Goal: Transaction & Acquisition: Download file/media

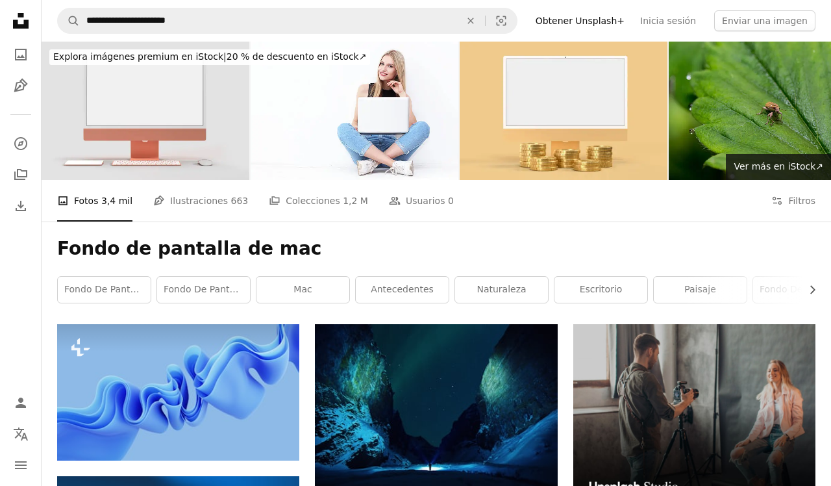
scroll to position [216, 0]
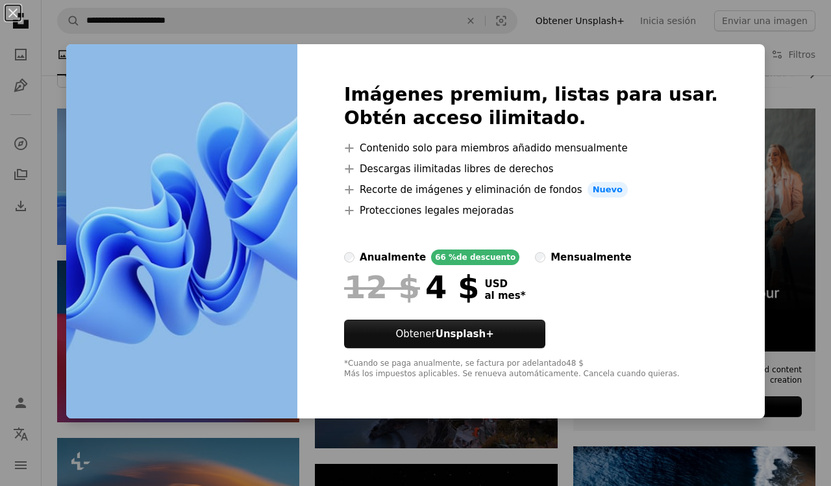
click at [760, 95] on div "An X shape Imágenes premium, listas para usar. Obtén acceso ilimitado. A plus s…" at bounding box center [415, 243] width 831 height 486
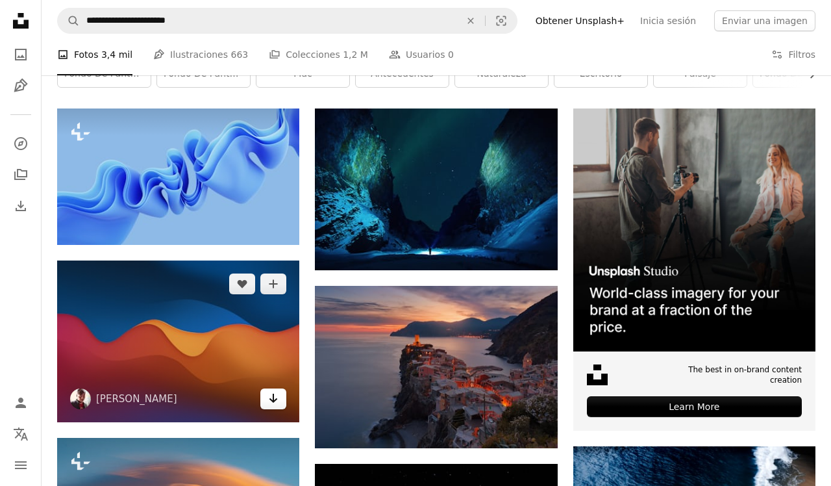
click at [274, 397] on icon "Descargar" at bounding box center [274, 398] width 8 height 9
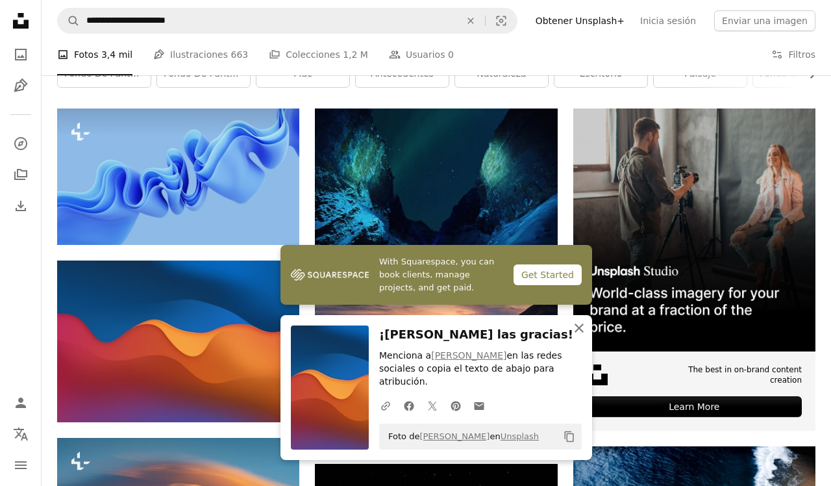
click at [577, 333] on icon "button" at bounding box center [579, 327] width 9 height 9
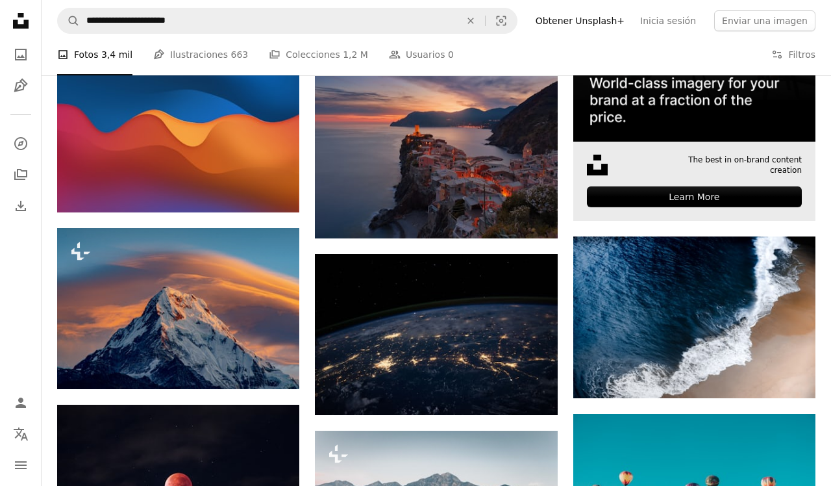
scroll to position [429, 0]
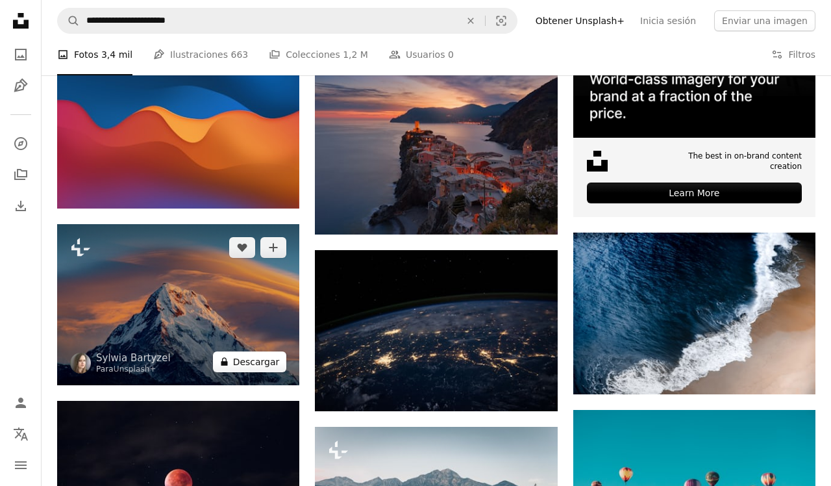
click at [266, 364] on button "A lock Descargar" at bounding box center [250, 361] width 74 height 21
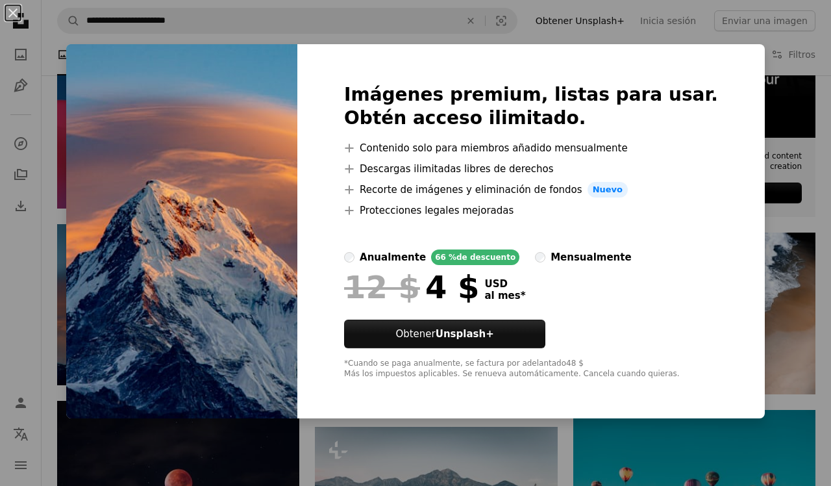
click at [794, 225] on div "An X shape Imágenes premium, listas para usar. Obtén acceso ilimitado. A plus s…" at bounding box center [415, 243] width 831 height 486
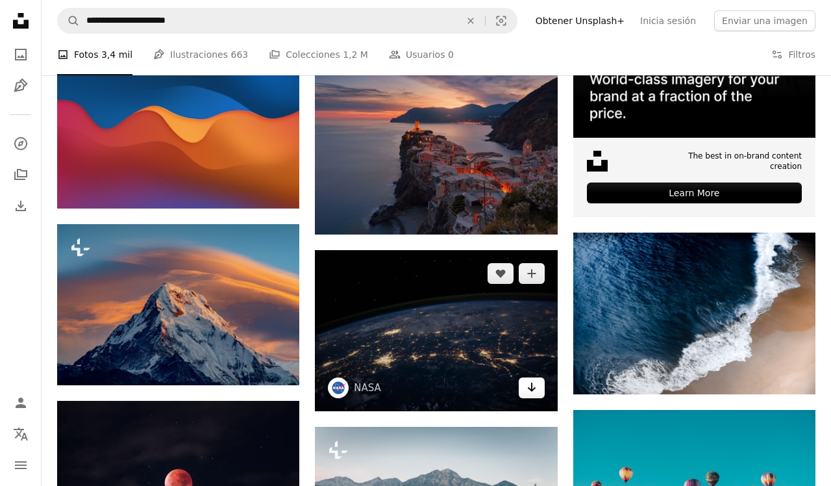
click at [530, 390] on icon "Arrow pointing down" at bounding box center [532, 387] width 10 height 16
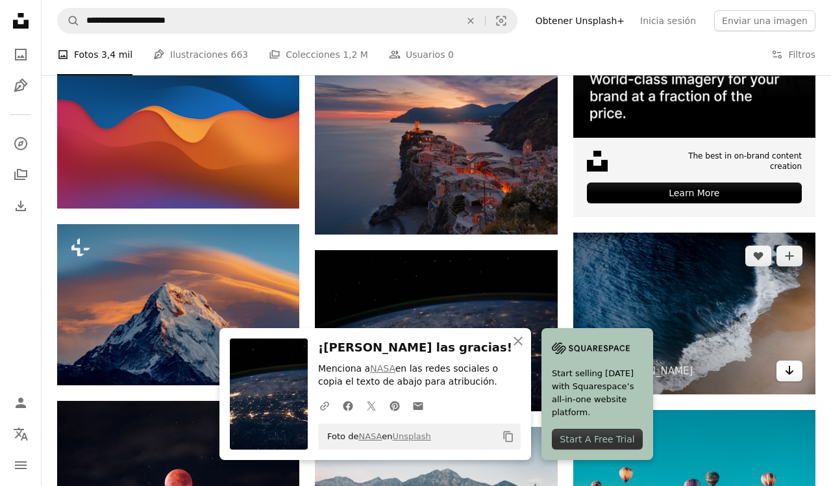
click at [786, 378] on icon "Arrow pointing down" at bounding box center [790, 370] width 10 height 16
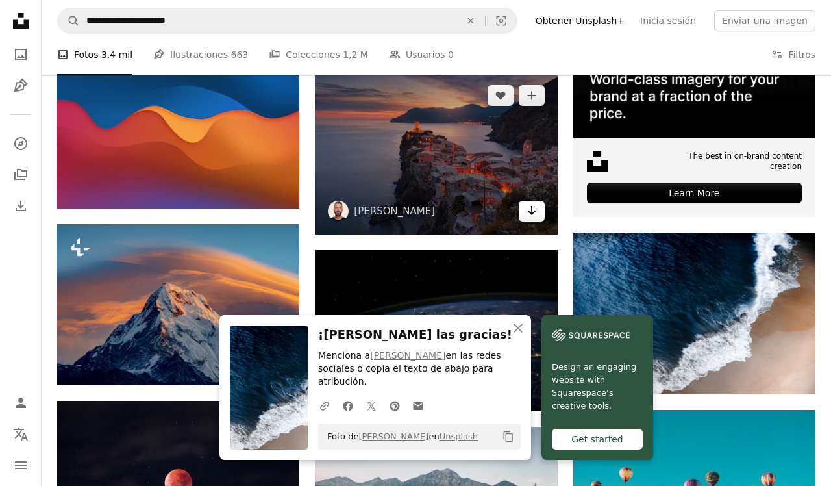
click at [529, 210] on icon "Descargar" at bounding box center [531, 210] width 8 height 9
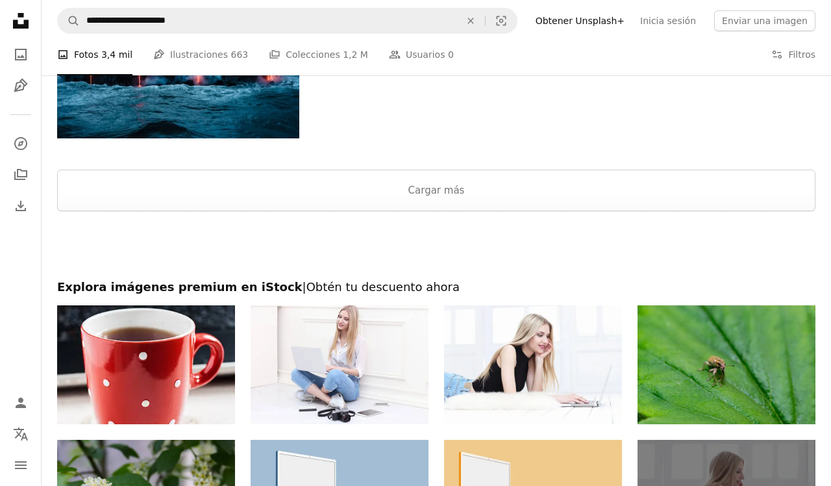
scroll to position [1569, 0]
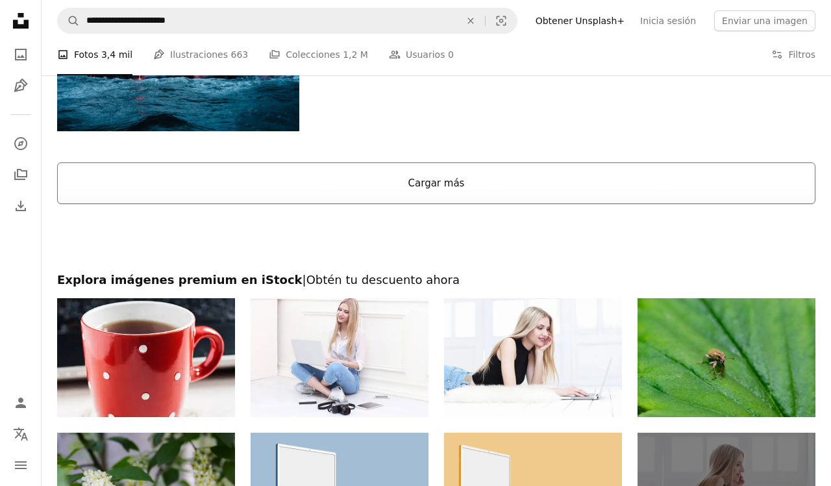
click at [442, 177] on button "Cargar más" at bounding box center [436, 183] width 759 height 42
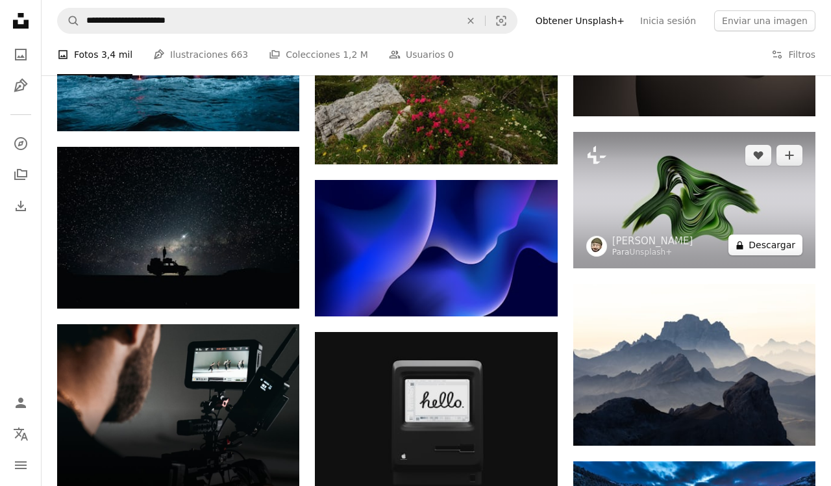
click at [752, 252] on button "A lock Descargar" at bounding box center [766, 244] width 74 height 21
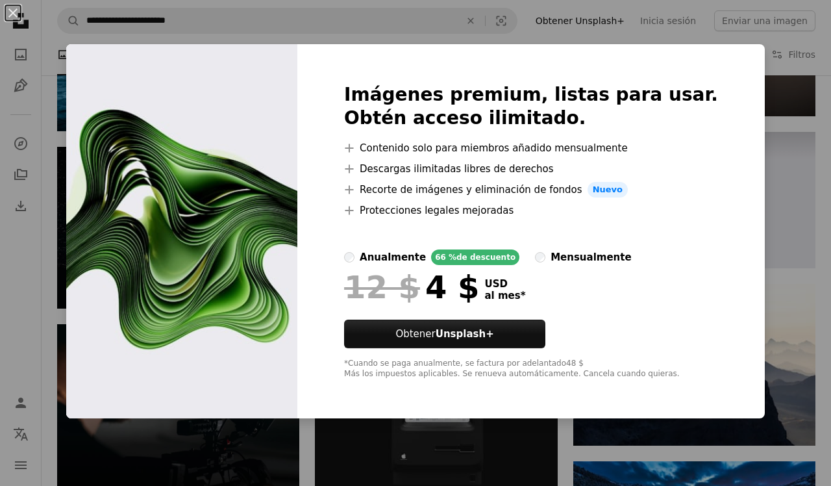
click at [761, 138] on div "An X shape Imágenes premium, listas para usar. Obtén acceso ilimitado. A plus s…" at bounding box center [415, 243] width 831 height 486
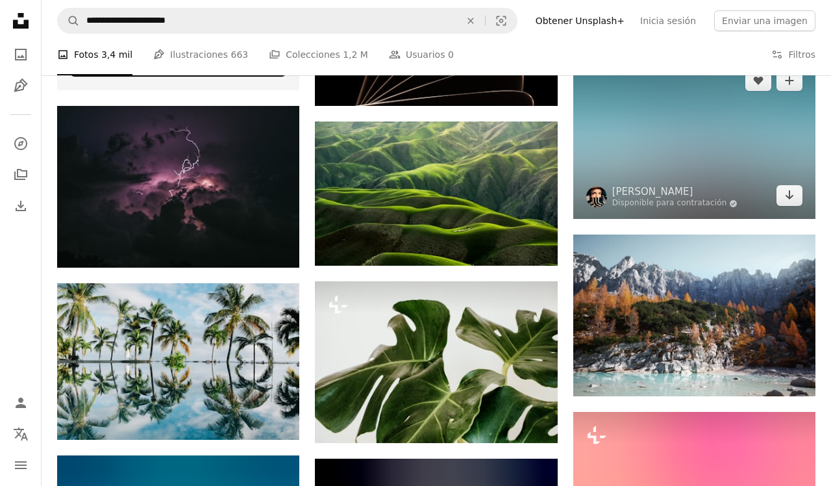
scroll to position [2138, 0]
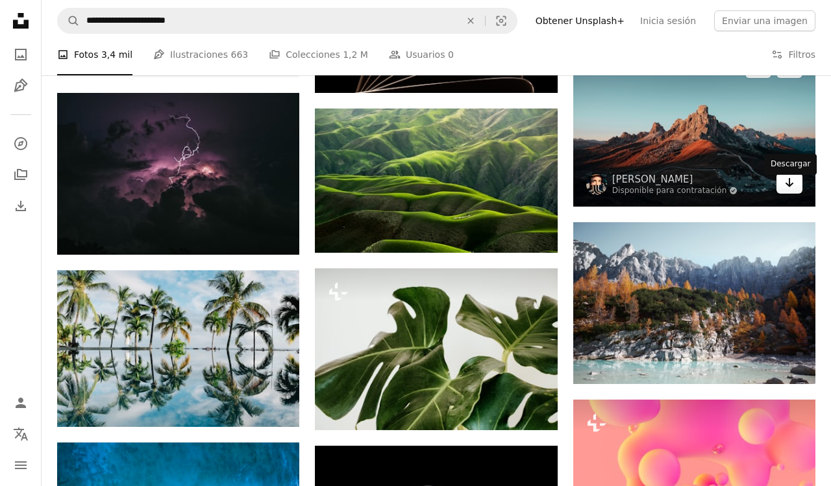
click at [787, 190] on icon "Arrow pointing down" at bounding box center [790, 183] width 10 height 16
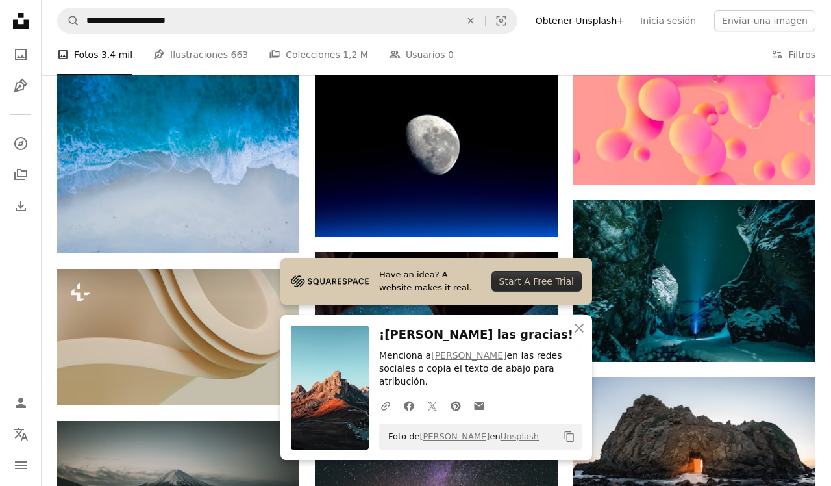
scroll to position [2528, 0]
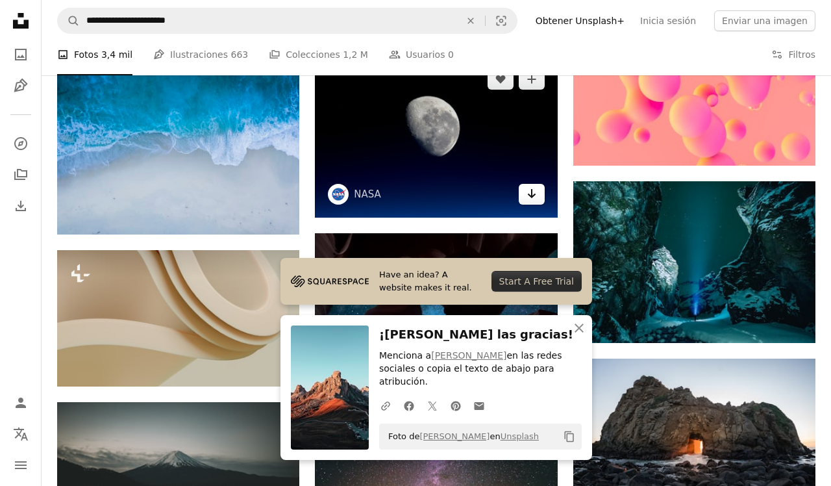
click at [525, 193] on link "Arrow pointing down" at bounding box center [532, 194] width 26 height 21
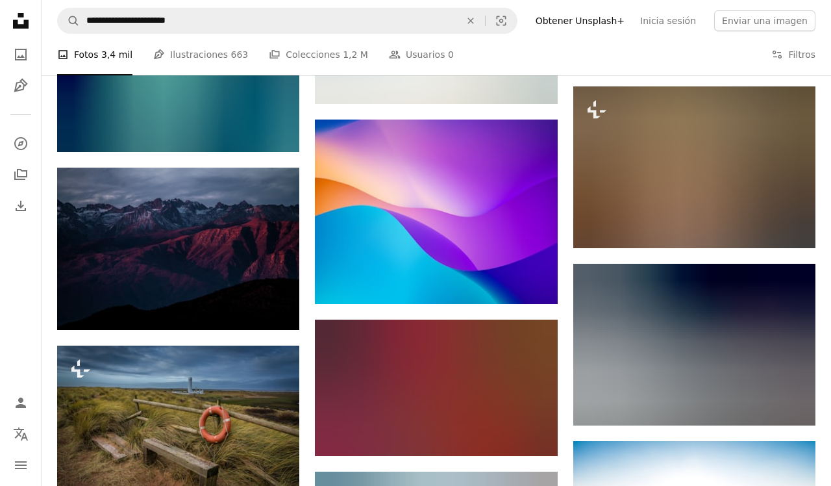
scroll to position [3497, 0]
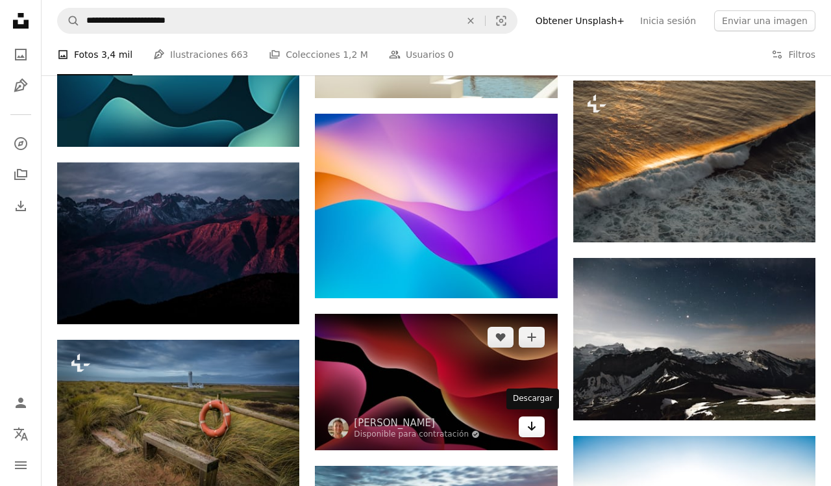
click at [533, 425] on icon "Arrow pointing down" at bounding box center [532, 426] width 10 height 16
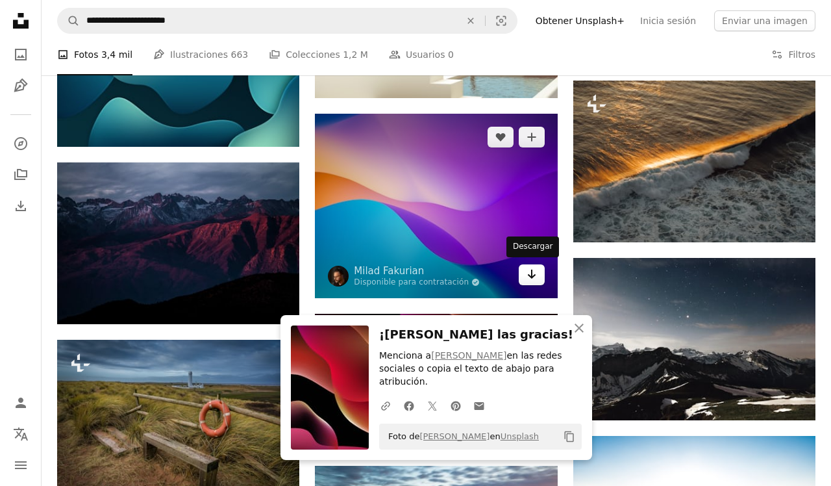
click at [530, 270] on icon "Arrow pointing down" at bounding box center [532, 274] width 10 height 16
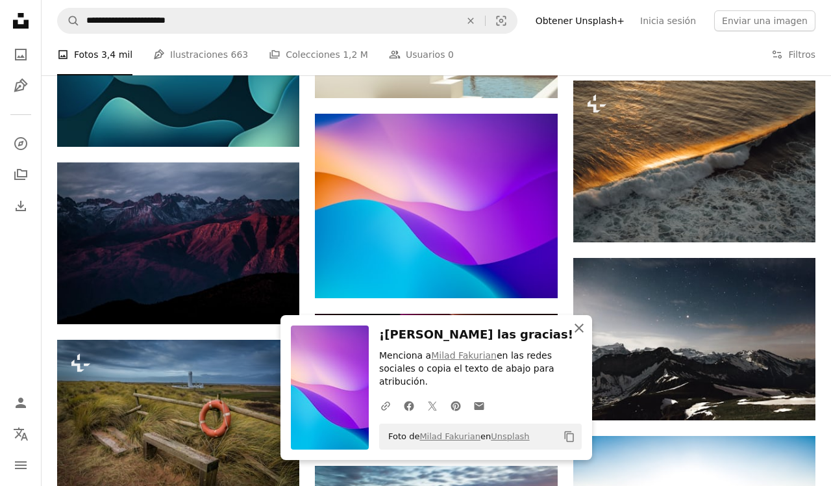
click at [579, 333] on icon "button" at bounding box center [579, 327] width 9 height 9
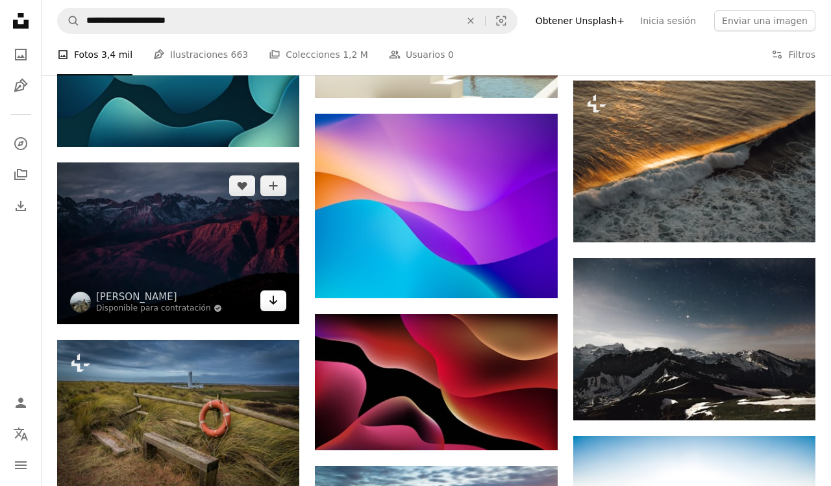
click at [274, 305] on icon "Descargar" at bounding box center [274, 299] width 8 height 9
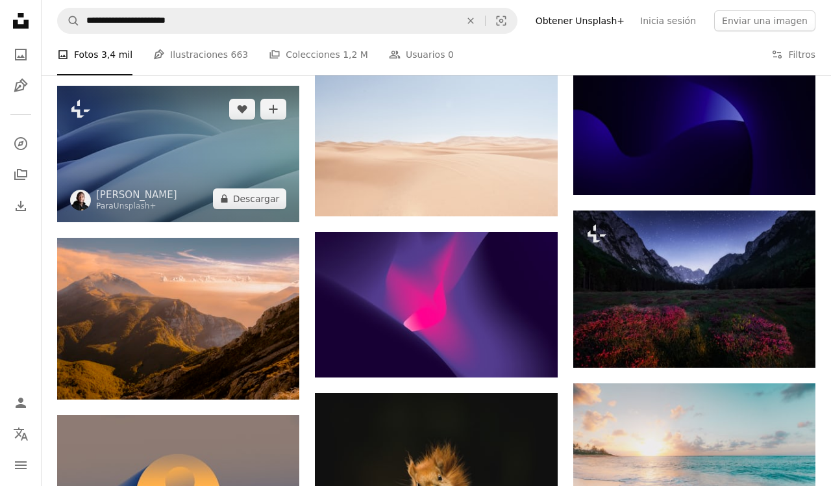
scroll to position [4295, 0]
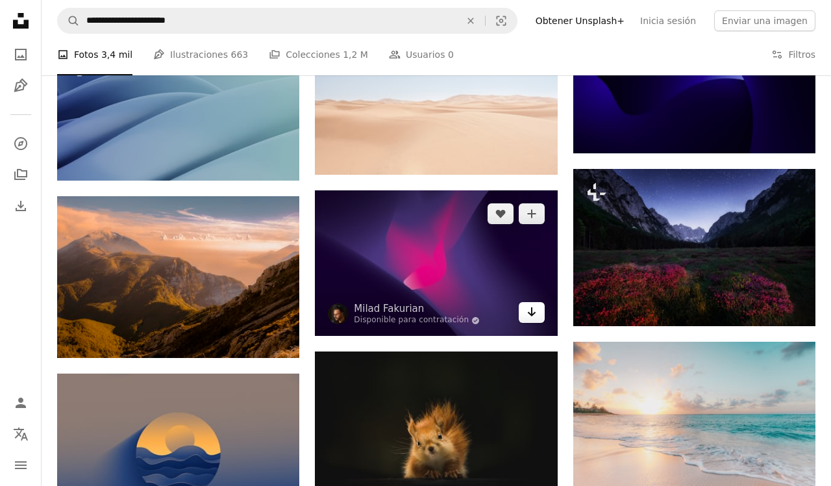
click at [529, 313] on icon "Arrow pointing down" at bounding box center [532, 312] width 10 height 16
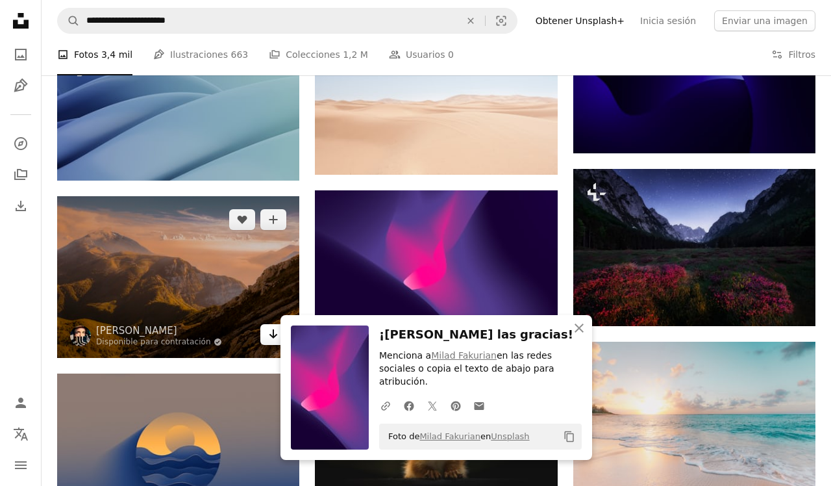
click at [268, 342] on icon "Arrow pointing down" at bounding box center [273, 334] width 10 height 16
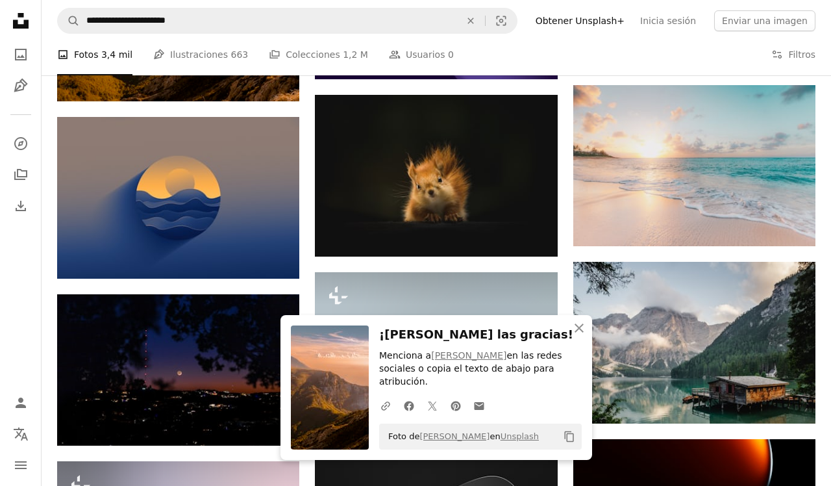
scroll to position [4552, 0]
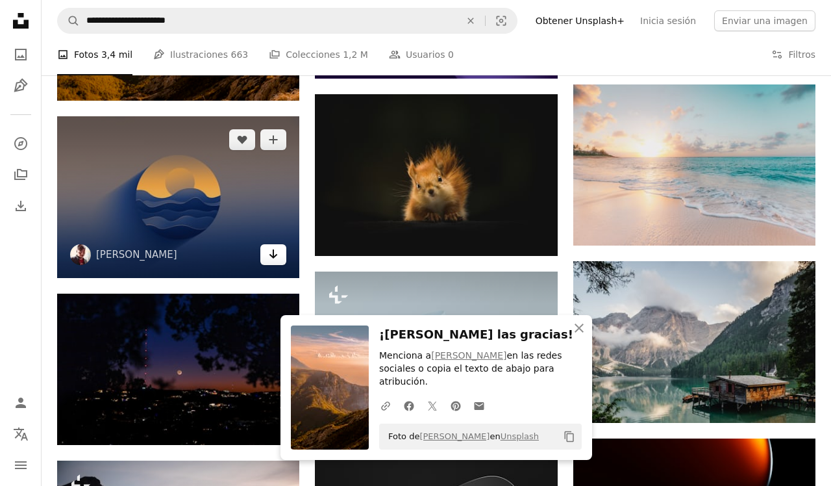
click at [273, 262] on icon "Arrow pointing down" at bounding box center [273, 254] width 10 height 16
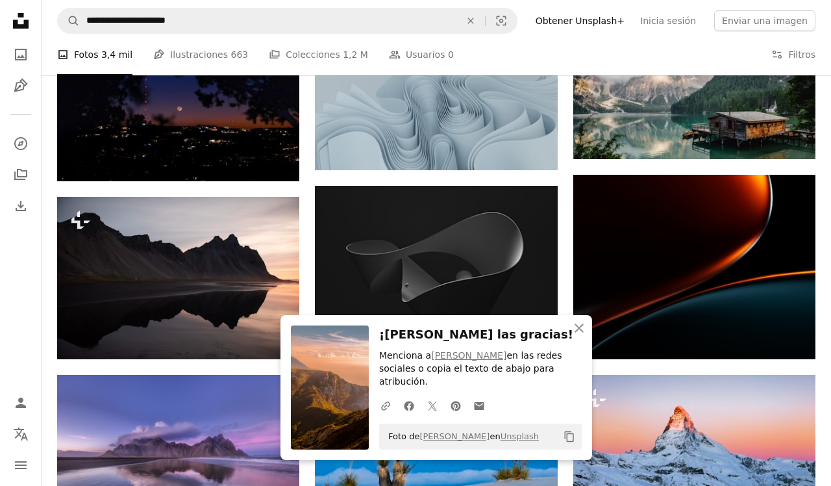
scroll to position [4841, 0]
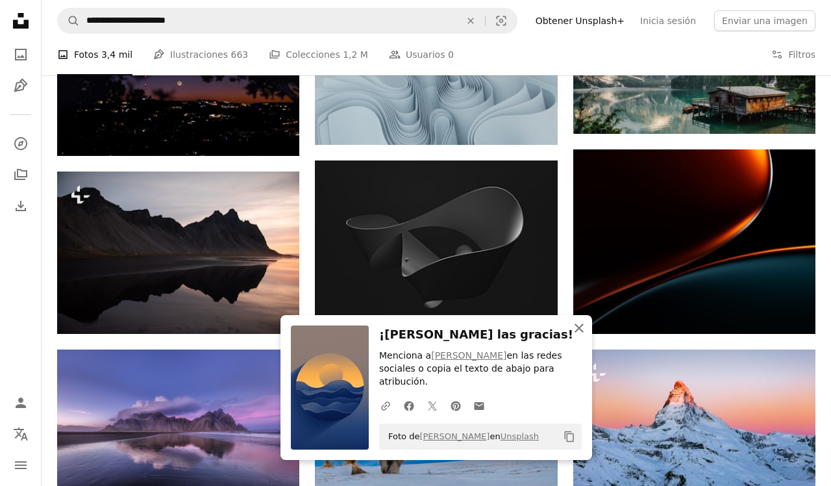
click at [582, 333] on icon "button" at bounding box center [579, 327] width 9 height 9
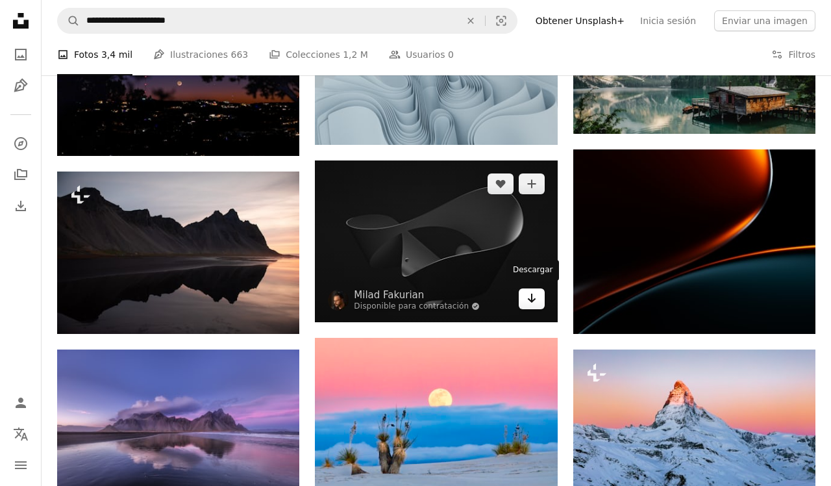
click at [534, 299] on icon "Arrow pointing down" at bounding box center [532, 298] width 10 height 16
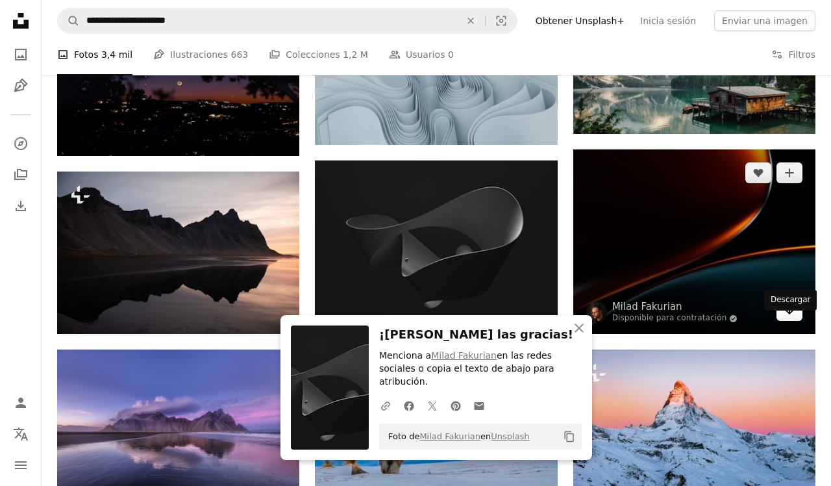
click at [786, 318] on icon "Arrow pointing down" at bounding box center [790, 310] width 10 height 16
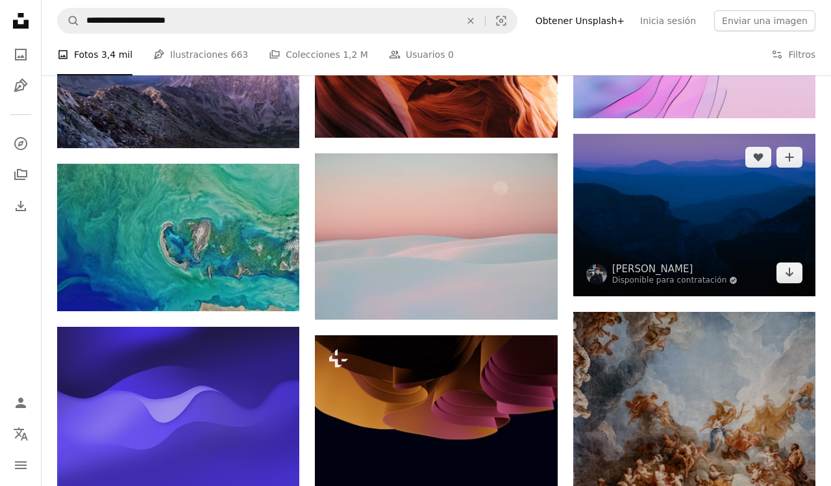
scroll to position [6669, 0]
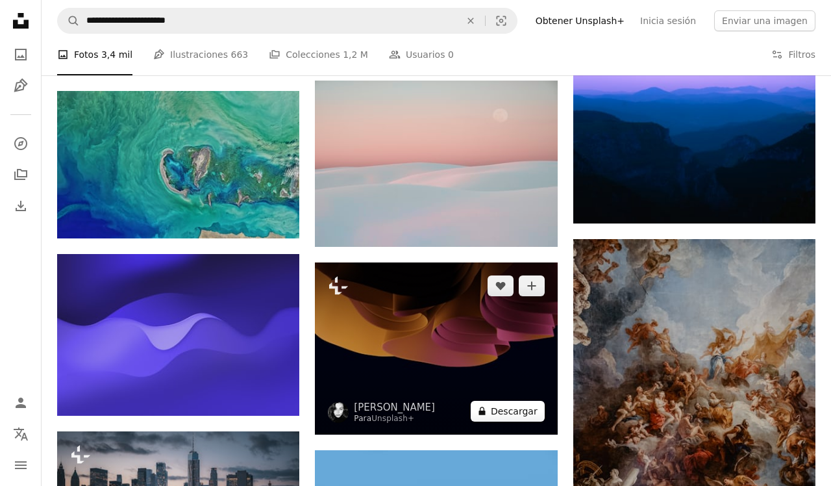
click at [536, 404] on button "A lock Descargar" at bounding box center [508, 411] width 74 height 21
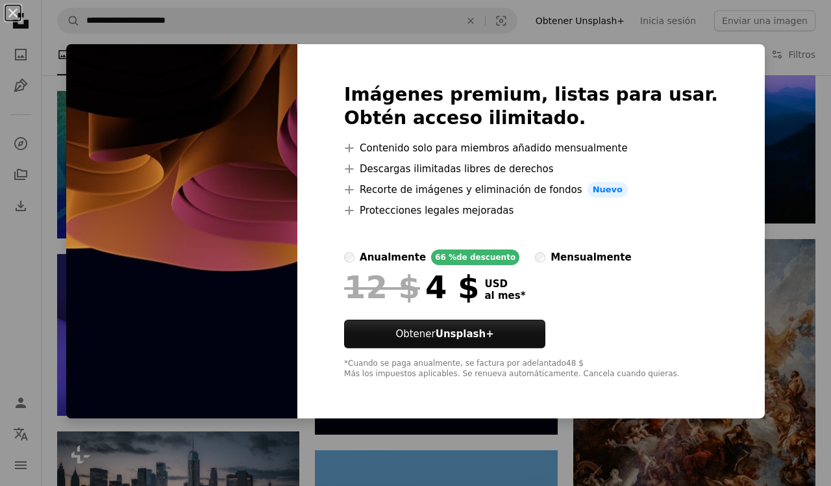
click at [771, 279] on div "An X shape Imágenes premium, listas para usar. Obtén acceso ilimitado. A plus s…" at bounding box center [415, 243] width 831 height 486
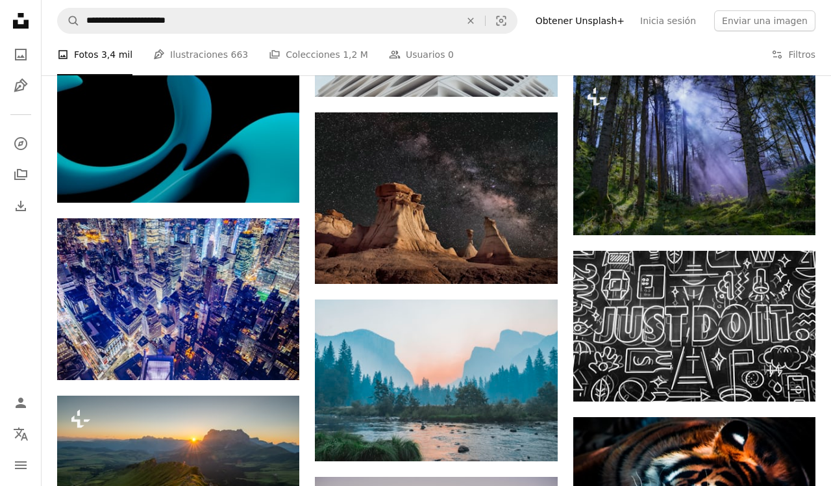
scroll to position [7673, 0]
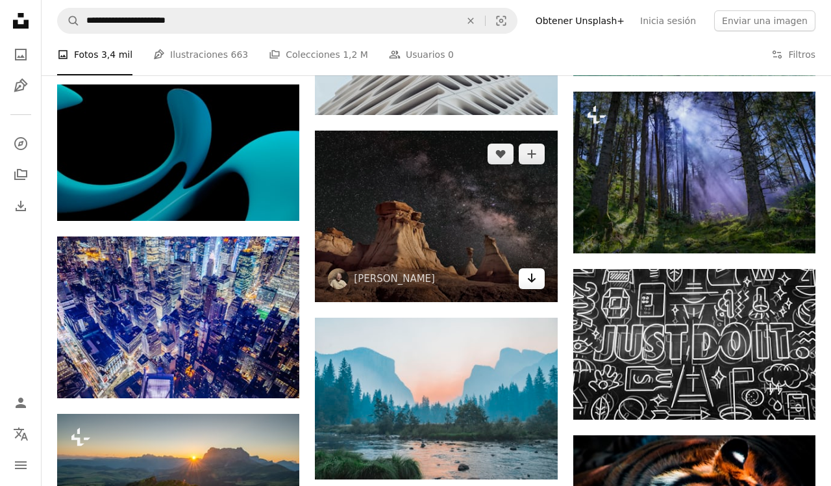
click at [531, 282] on link "Arrow pointing down" at bounding box center [532, 278] width 26 height 21
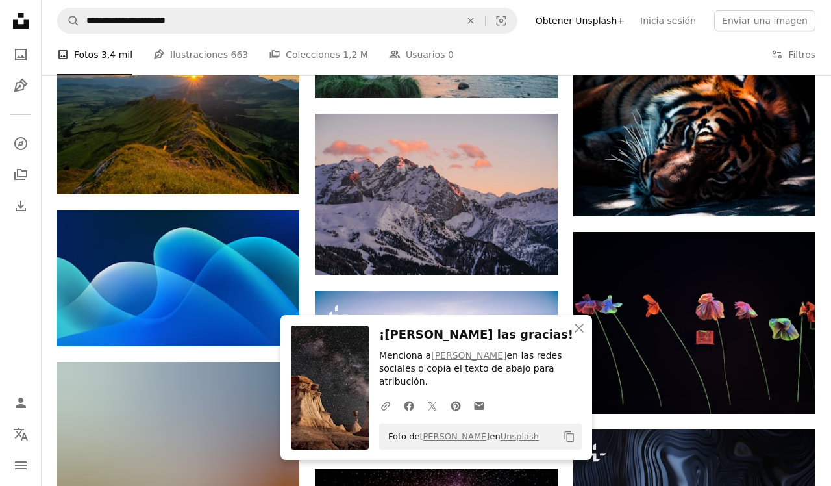
scroll to position [8061, 0]
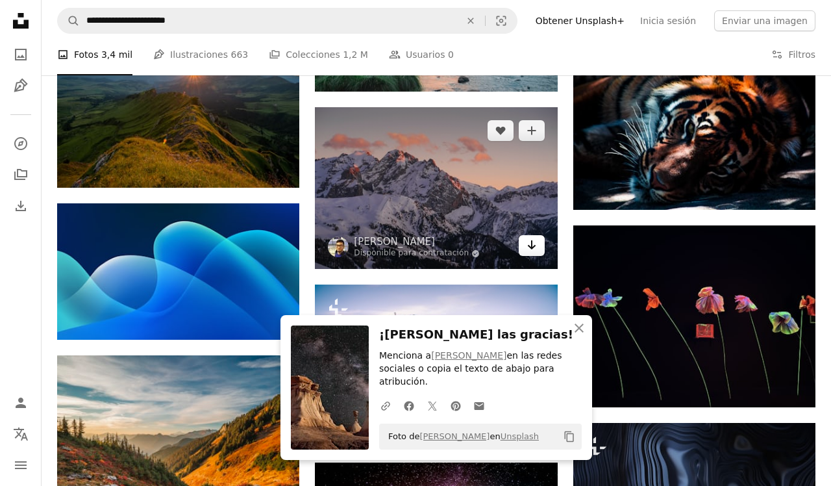
click at [531, 242] on icon "Arrow pointing down" at bounding box center [532, 245] width 10 height 16
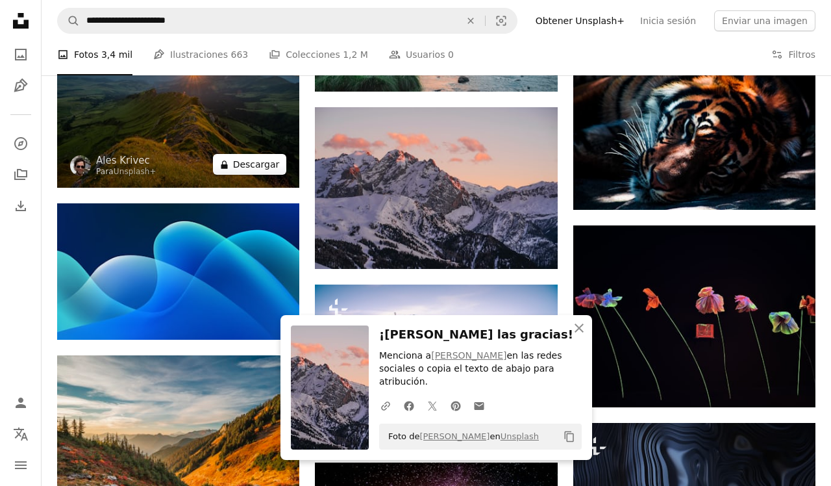
click at [264, 175] on button "A lock Descargar" at bounding box center [250, 164] width 74 height 21
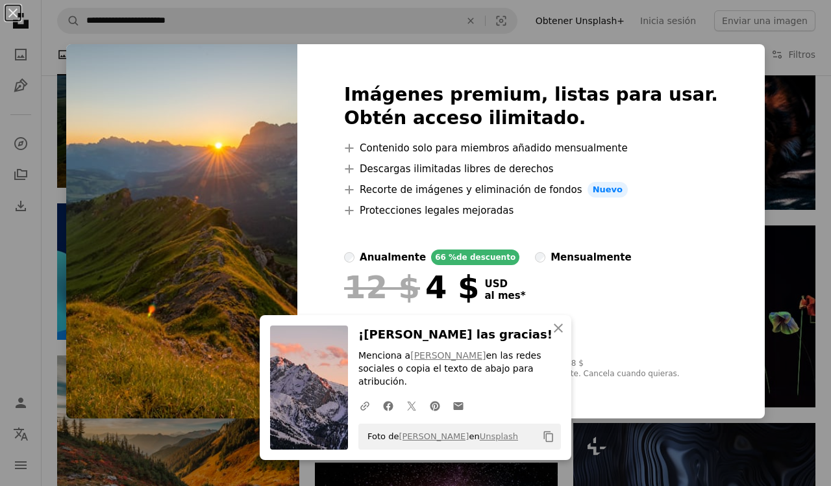
click at [773, 162] on div "An X shape Imágenes premium, listas para usar. Obtén acceso ilimitado. A plus s…" at bounding box center [415, 243] width 831 height 486
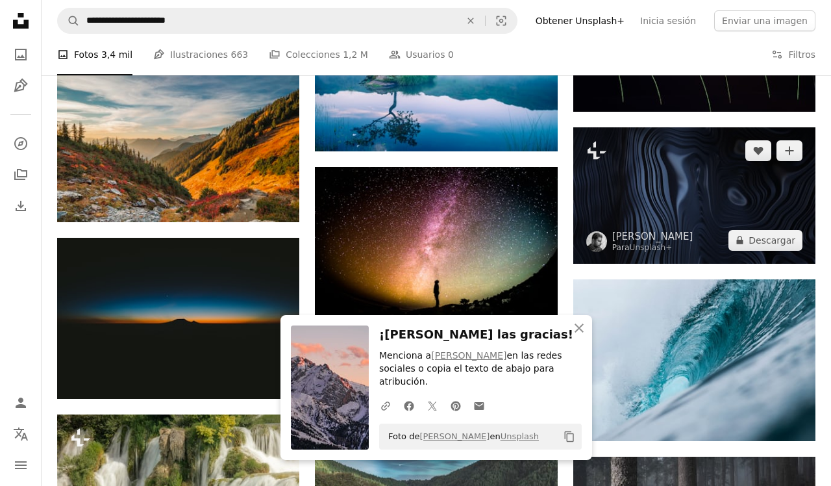
scroll to position [8482, 0]
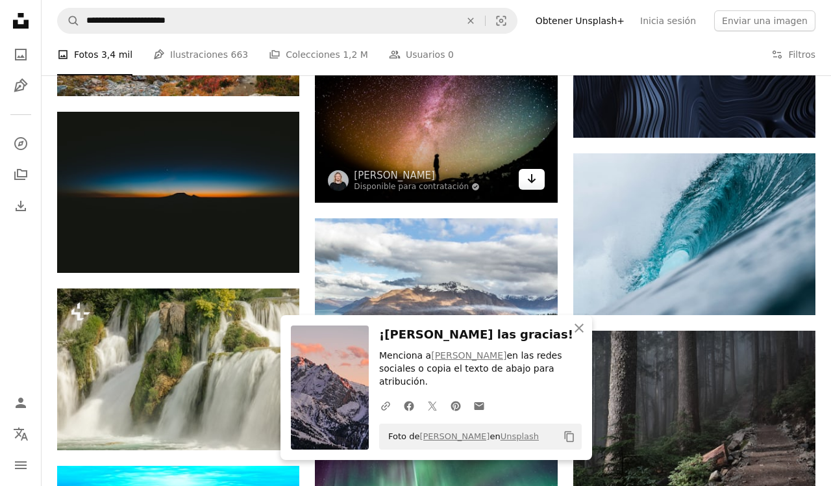
click at [529, 181] on icon "Arrow pointing down" at bounding box center [532, 179] width 10 height 16
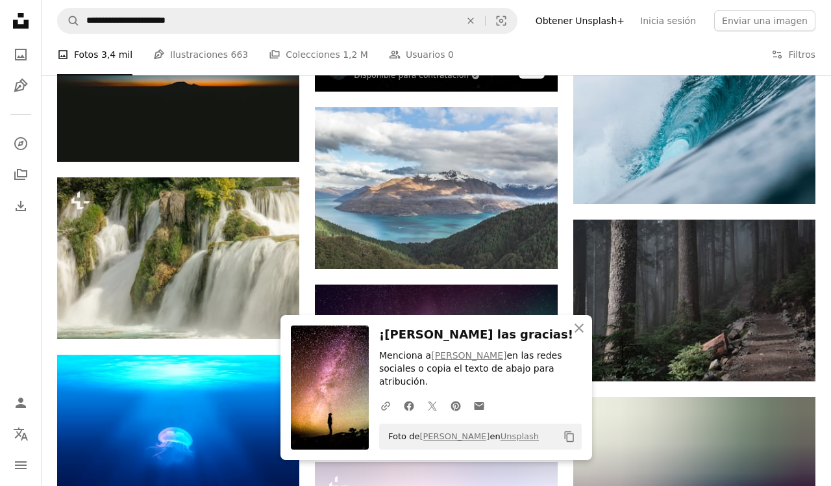
scroll to position [8596, 0]
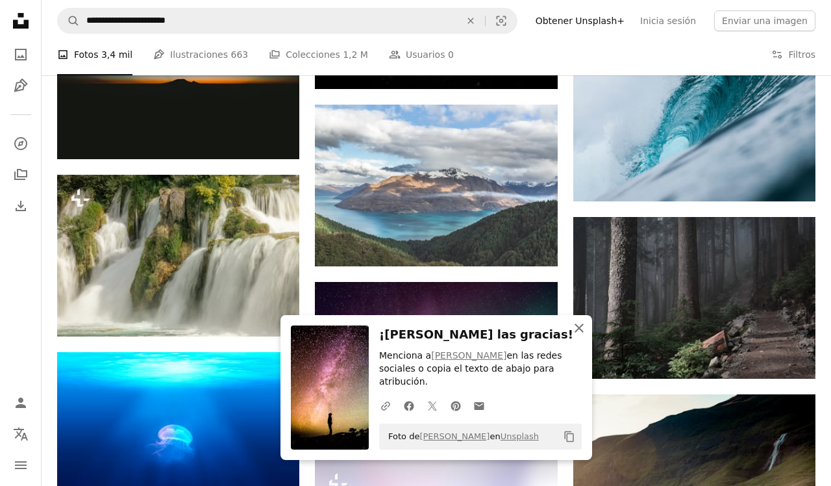
click at [583, 336] on icon "An X shape" at bounding box center [579, 328] width 16 height 16
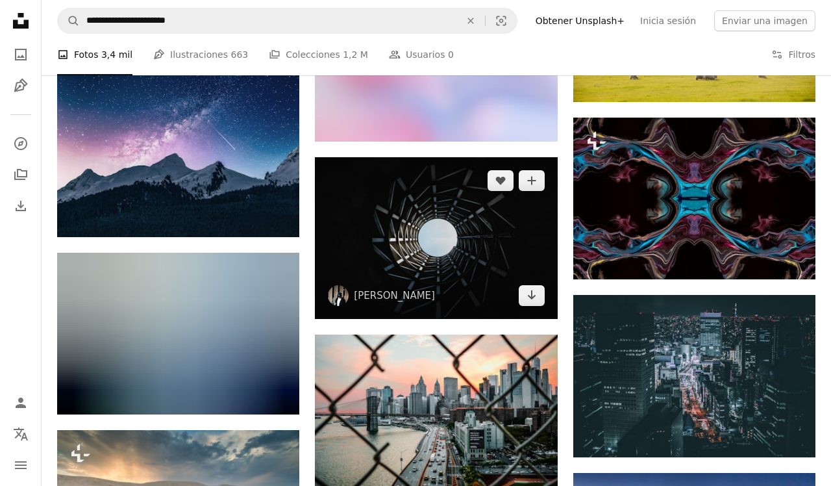
scroll to position [9051, 0]
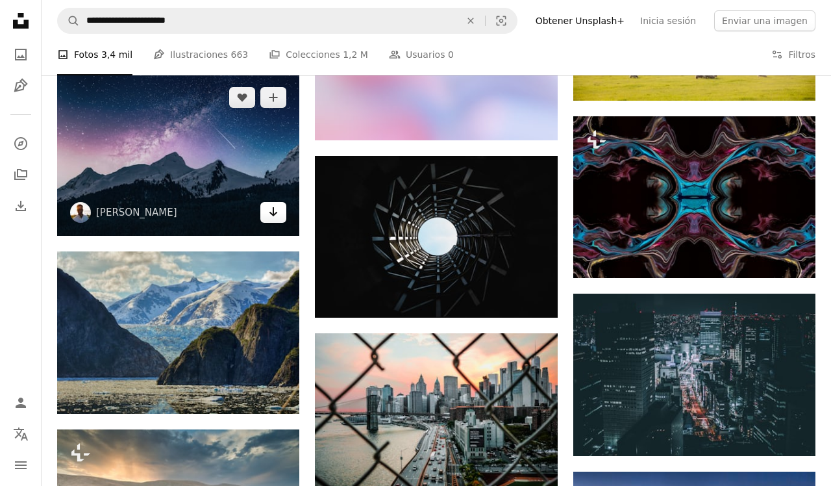
click at [271, 216] on icon "Arrow pointing down" at bounding box center [273, 212] width 10 height 16
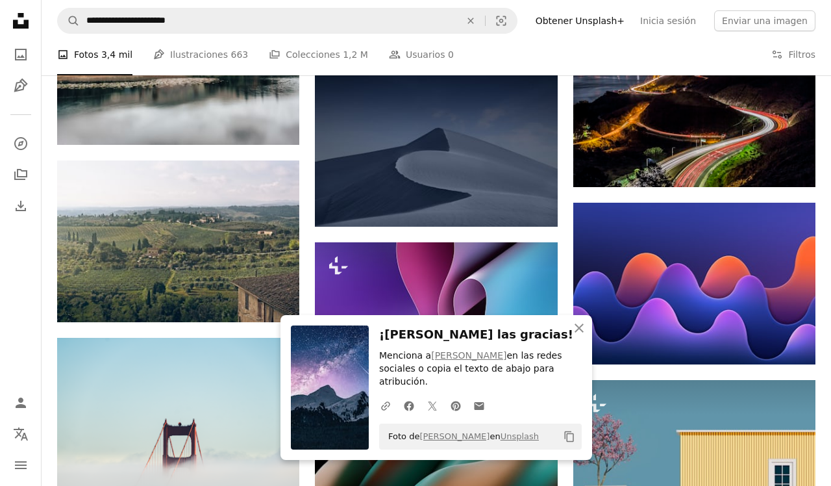
scroll to position [9508, 0]
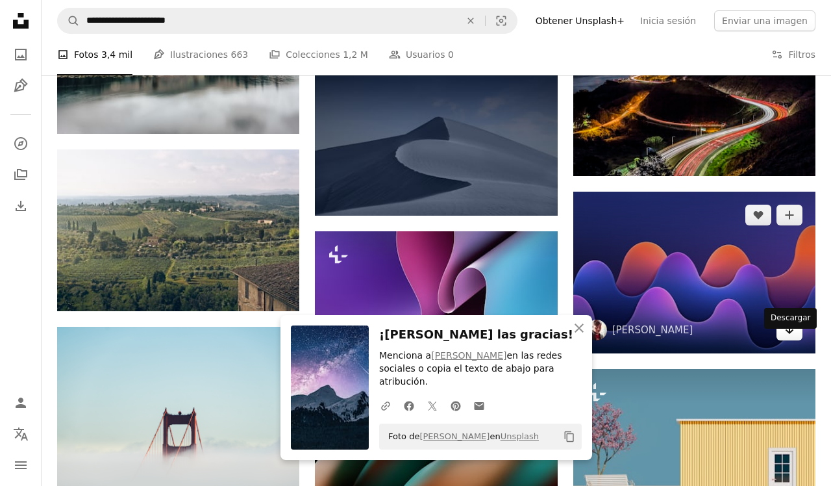
click at [788, 340] on link "Arrow pointing down" at bounding box center [790, 330] width 26 height 21
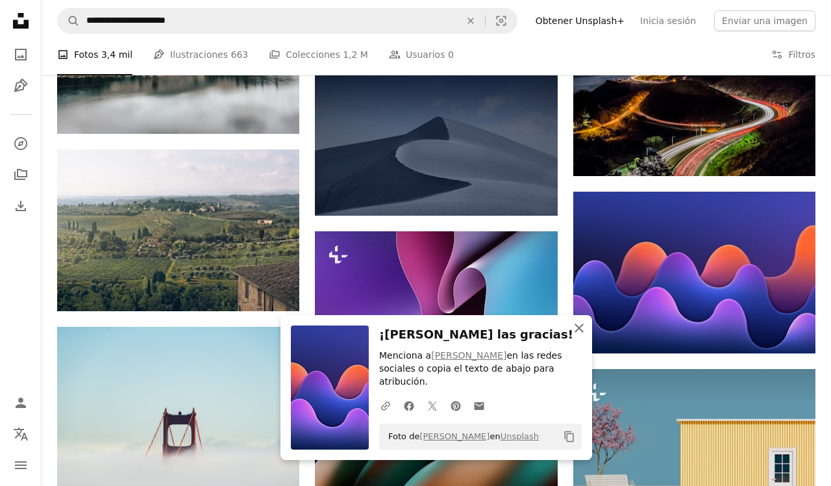
click at [577, 336] on icon "An X shape" at bounding box center [579, 328] width 16 height 16
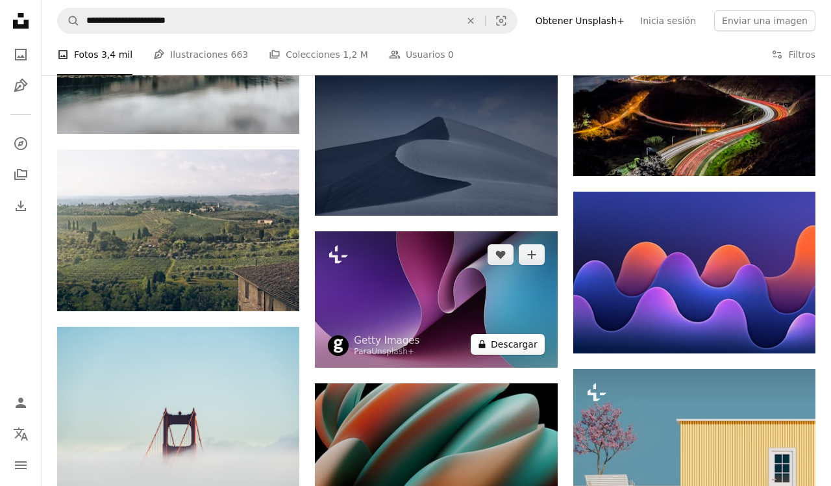
click at [517, 335] on button "A lock Descargar" at bounding box center [508, 344] width 74 height 21
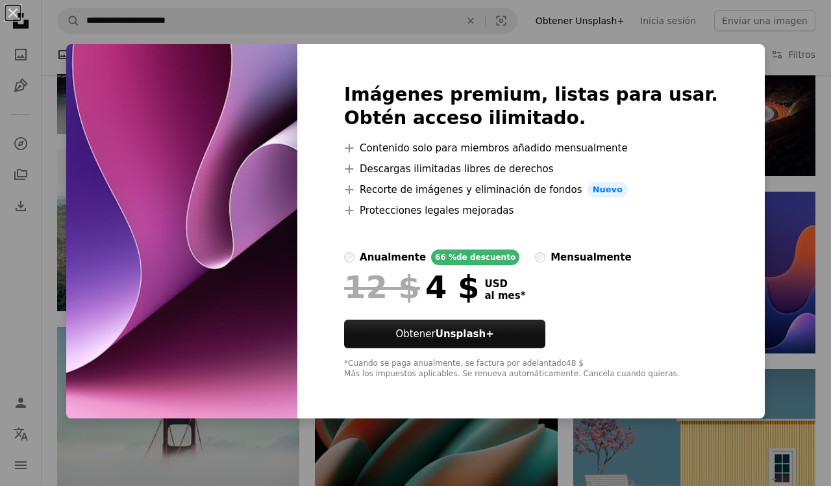
click at [770, 272] on div "An X shape Imágenes premium, listas para usar. Obtén acceso ilimitado. A plus s…" at bounding box center [415, 243] width 831 height 486
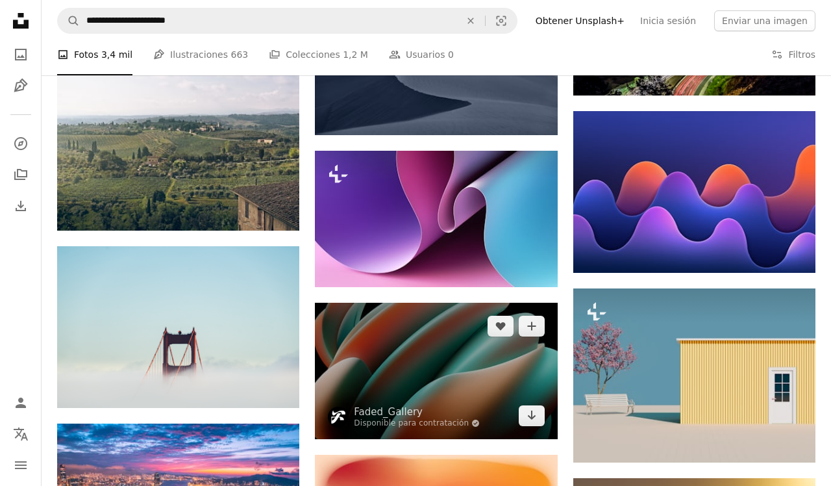
scroll to position [9793, 0]
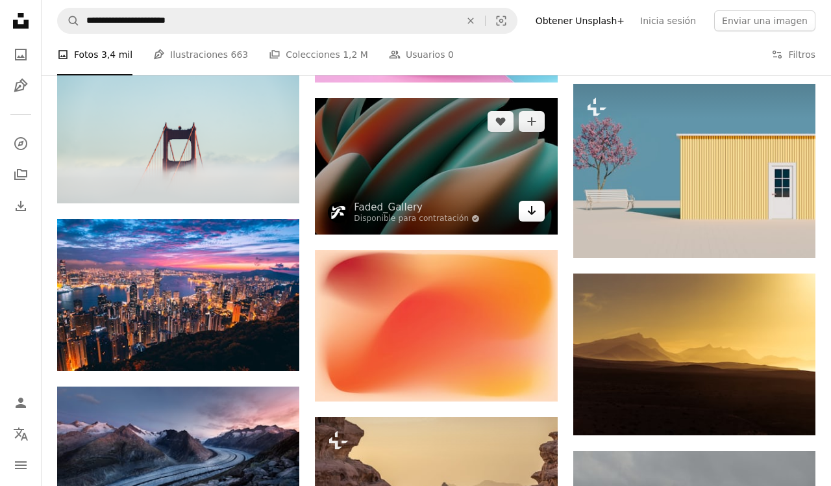
click at [527, 215] on link "Arrow pointing down" at bounding box center [532, 211] width 26 height 21
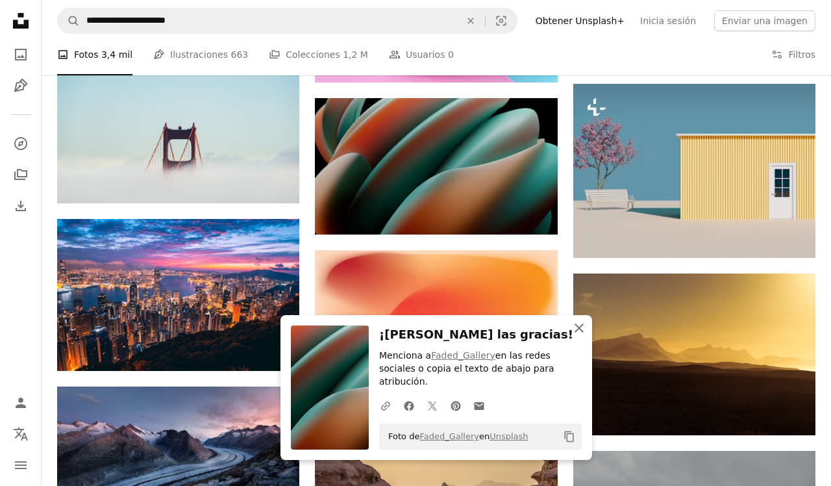
click at [580, 333] on icon "button" at bounding box center [579, 327] width 9 height 9
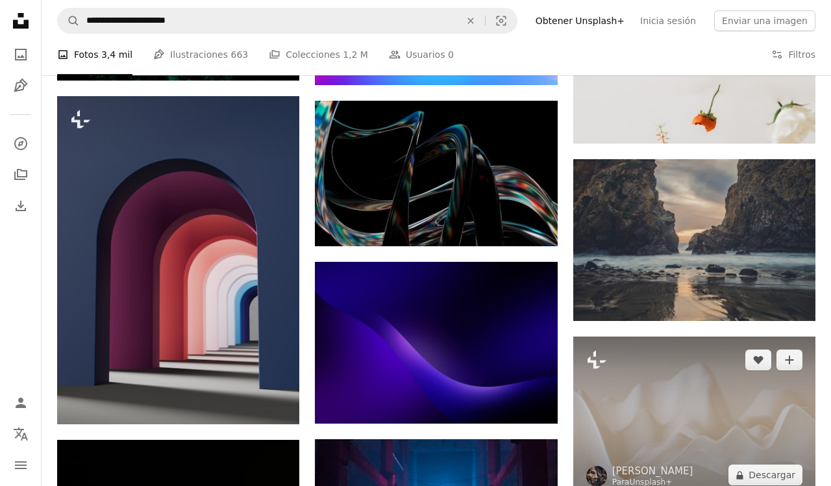
scroll to position [10896, 0]
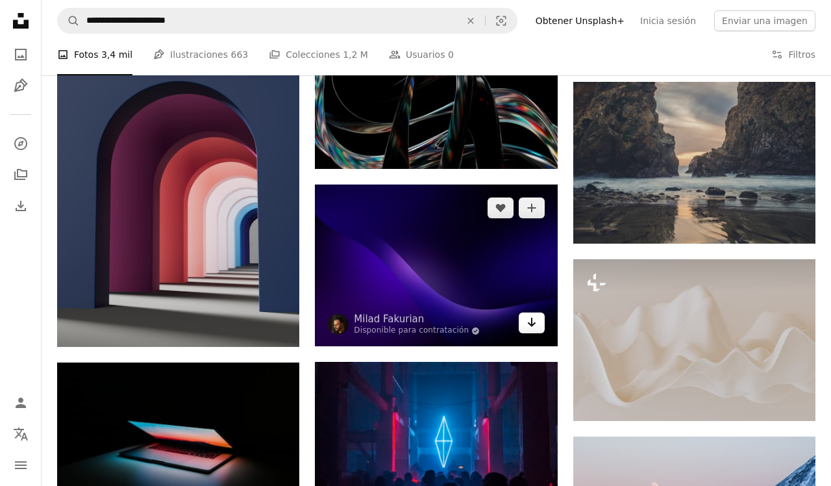
click at [529, 319] on icon "Arrow pointing down" at bounding box center [532, 322] width 10 height 16
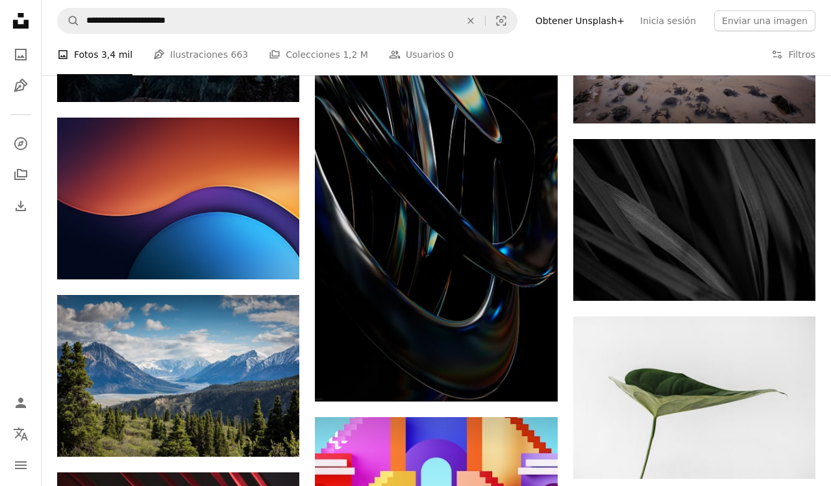
scroll to position [13603, 0]
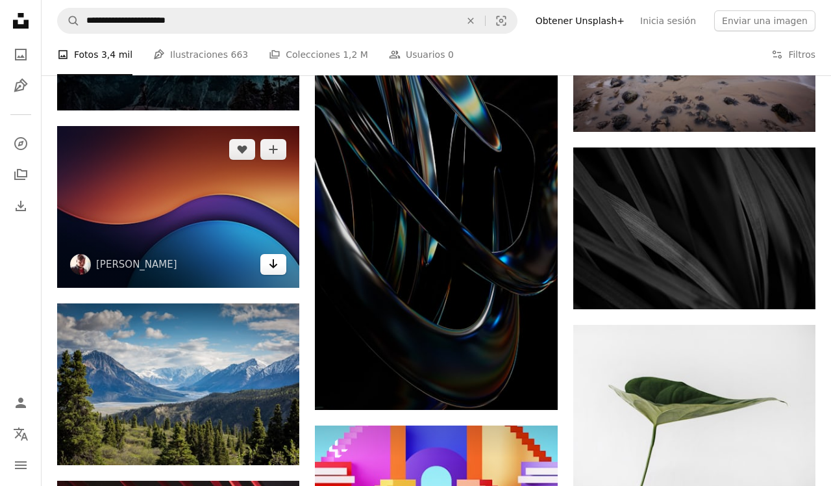
click at [272, 267] on icon "Arrow pointing down" at bounding box center [273, 264] width 10 height 16
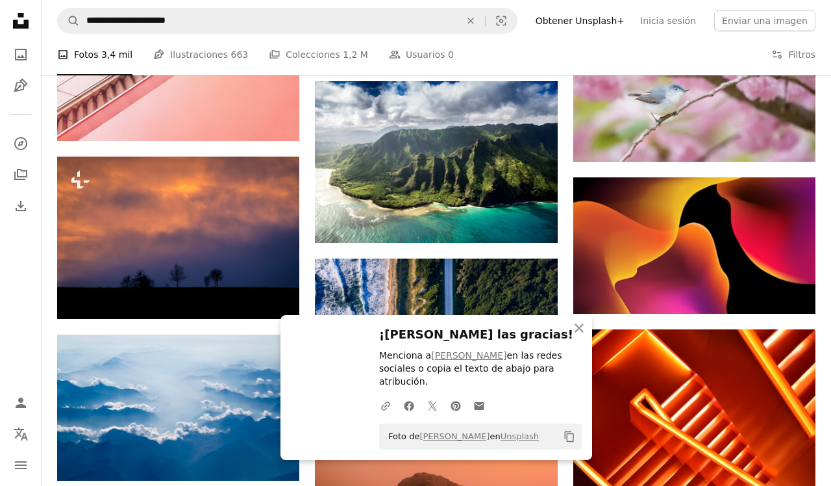
scroll to position [14310, 0]
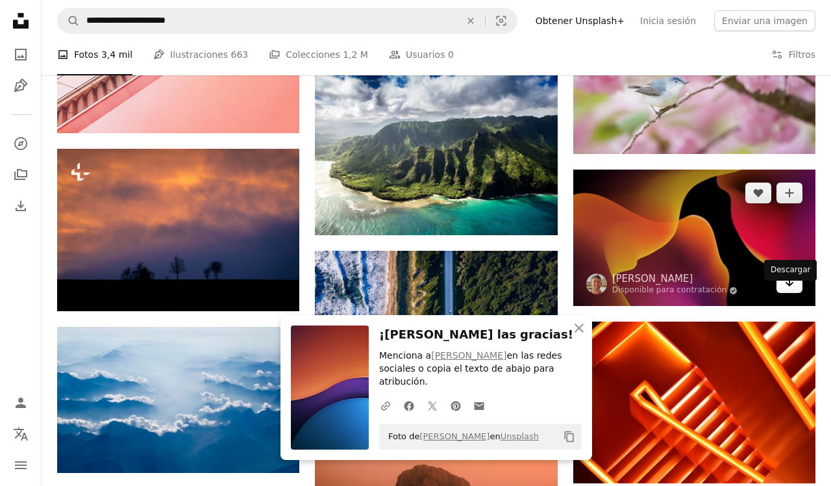
click at [789, 286] on icon "Descargar" at bounding box center [790, 281] width 8 height 9
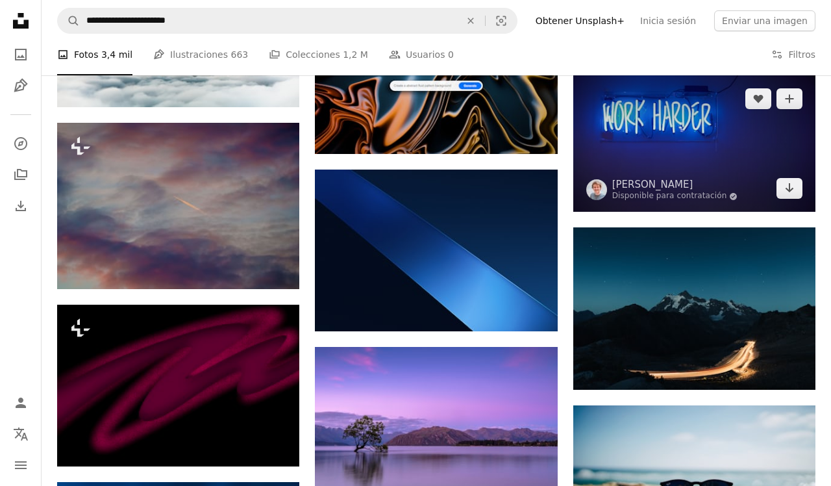
scroll to position [15271, 0]
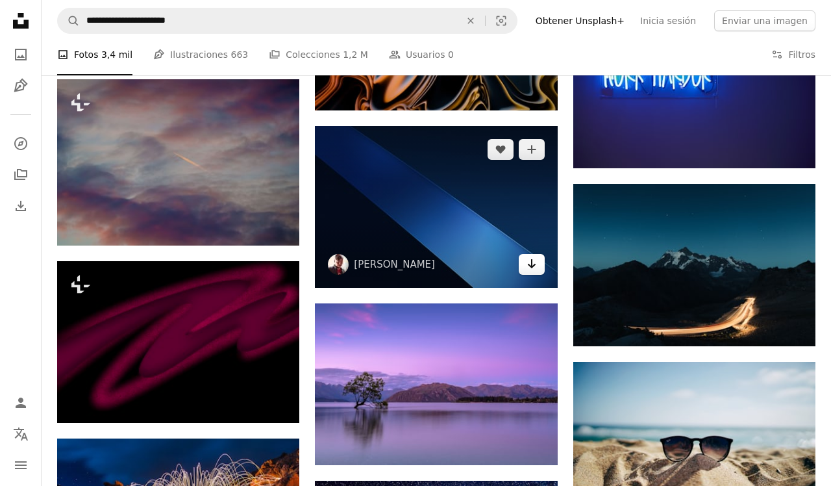
click at [534, 261] on icon "Arrow pointing down" at bounding box center [532, 264] width 10 height 16
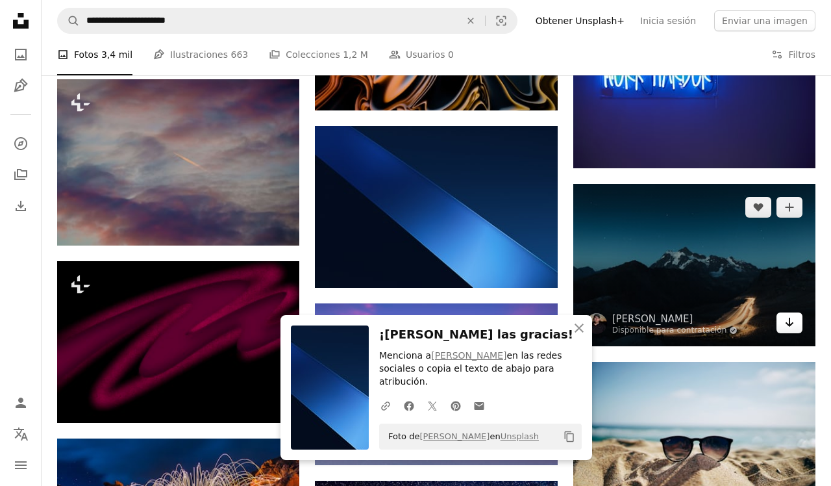
click at [792, 327] on icon "Descargar" at bounding box center [790, 322] width 8 height 9
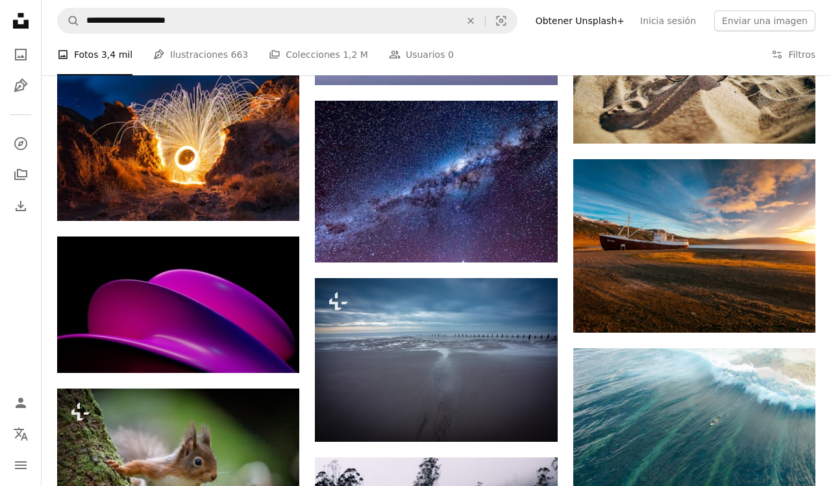
scroll to position [15660, 0]
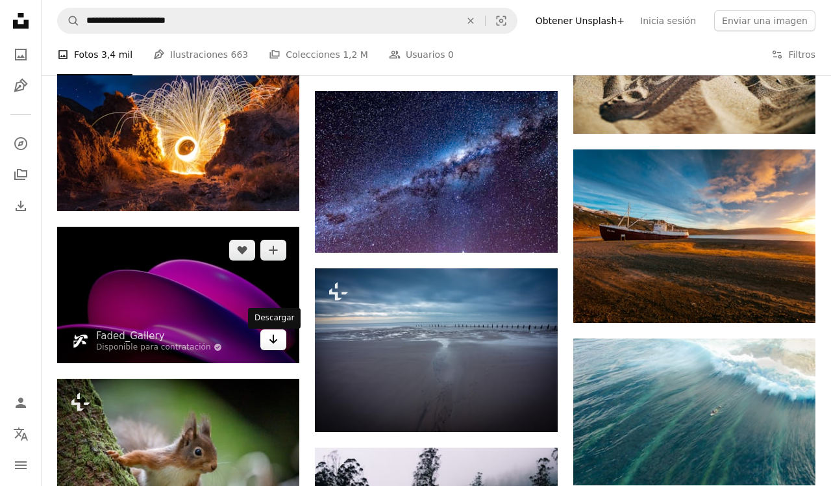
click at [273, 342] on icon "Descargar" at bounding box center [274, 338] width 8 height 9
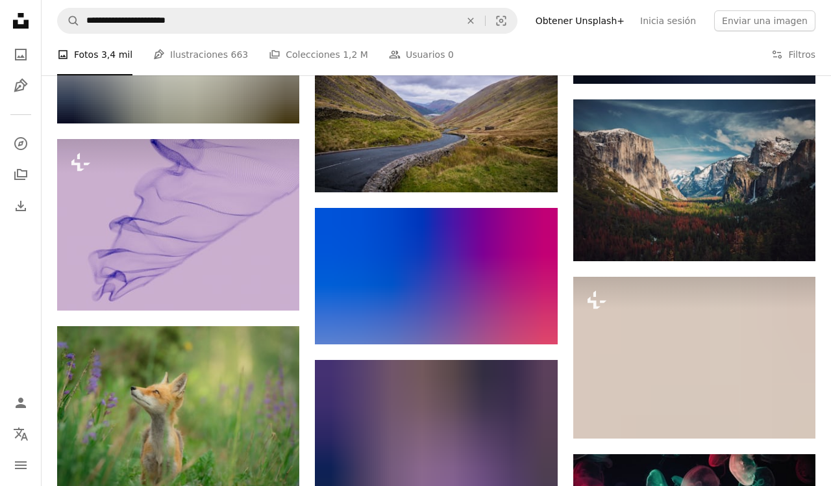
scroll to position [16584, 0]
